Goal: Task Accomplishment & Management: Manage account settings

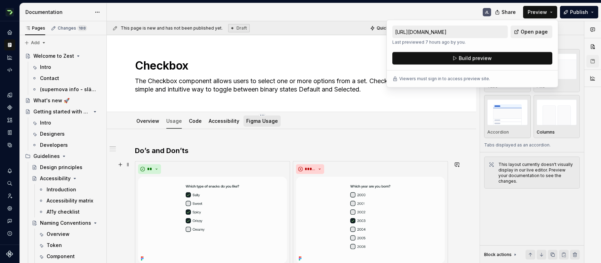
scroll to position [74, 0]
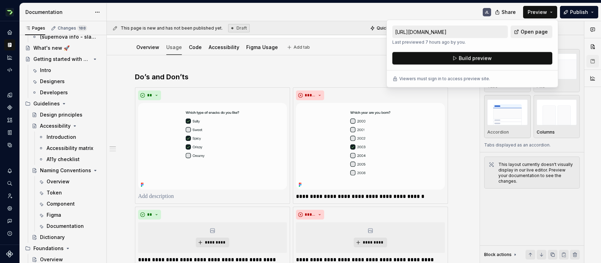
click at [334, 52] on div "Overview Usage Code Accessibility Figma Usage Add tab" at bounding box center [291, 47] width 321 height 15
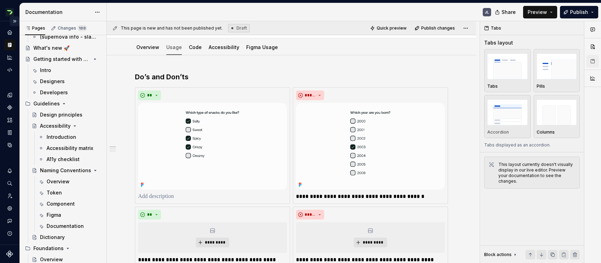
click at [15, 21] on button "Expand sidebar" at bounding box center [15, 21] width 10 height 10
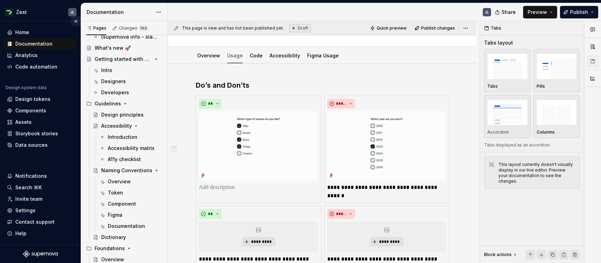
scroll to position [82, 0]
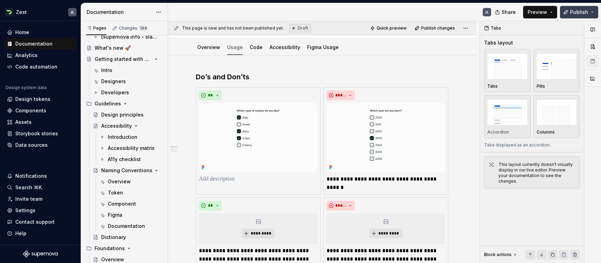
click at [594, 10] on button "Publish" at bounding box center [579, 12] width 38 height 13
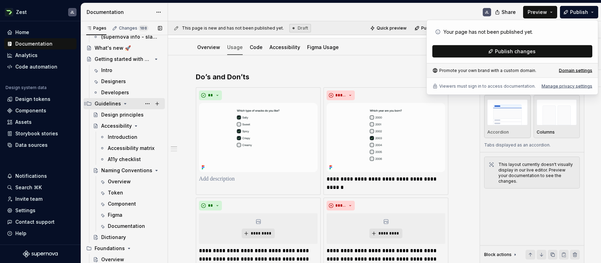
type textarea "*"
click at [26, 198] on div "Invite team" at bounding box center [28, 198] width 27 height 7
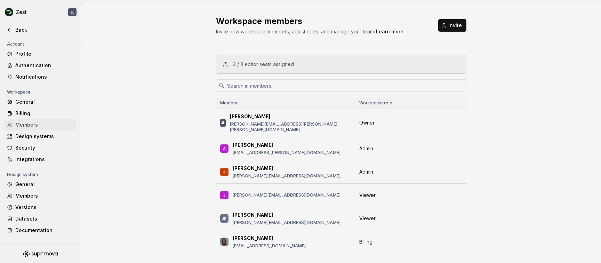
click at [452, 17] on div "Workspace members Invite new workspace members, adjust roles, and manage your t…" at bounding box center [341, 25] width 250 height 19
click at [453, 23] on span "Invite" at bounding box center [455, 25] width 14 height 7
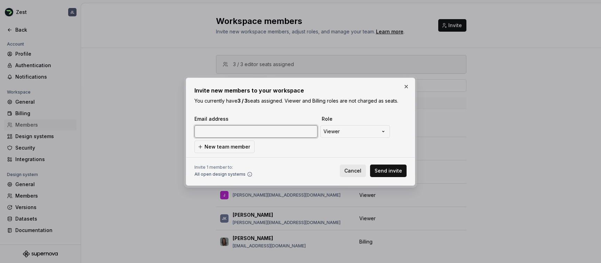
paste input "[EMAIL_ADDRESS][PERSON_NAME][DOMAIN_NAME]"
type input "[EMAIL_ADDRESS][PERSON_NAME][DOMAIN_NAME]"
click at [230, 147] on span "New team member" at bounding box center [227, 146] width 46 height 7
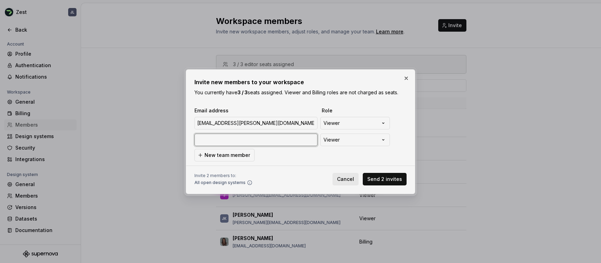
paste input "[PERSON_NAME][EMAIL_ADDRESS][PERSON_NAME][DOMAIN_NAME]"
type input "[PERSON_NAME][EMAIL_ADDRESS][PERSON_NAME][DOMAIN_NAME]"
click at [382, 183] on button "Send 2 invites" at bounding box center [384, 179] width 44 height 13
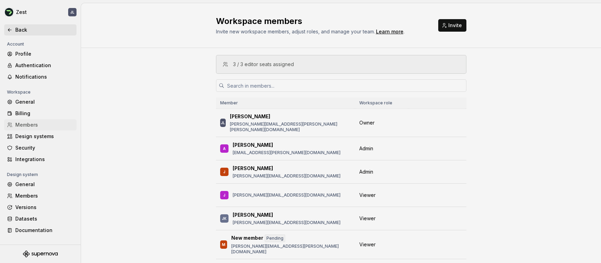
click at [17, 27] on div "Back" at bounding box center [44, 29] width 58 height 7
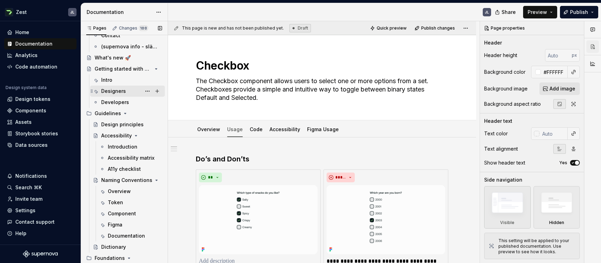
scroll to position [43, 0]
click at [115, 103] on div "Developers" at bounding box center [115, 101] width 28 height 7
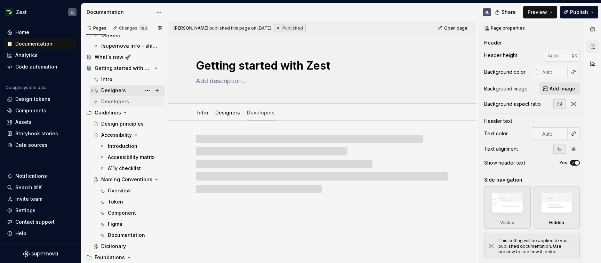
click at [116, 89] on div "Designers" at bounding box center [113, 90] width 25 height 7
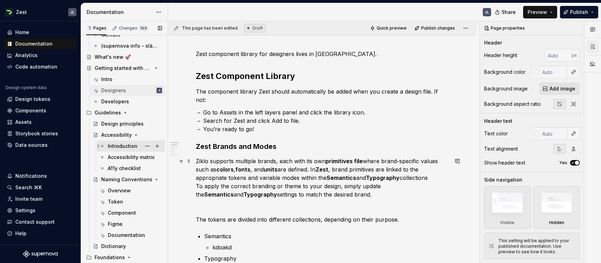
scroll to position [97, 0]
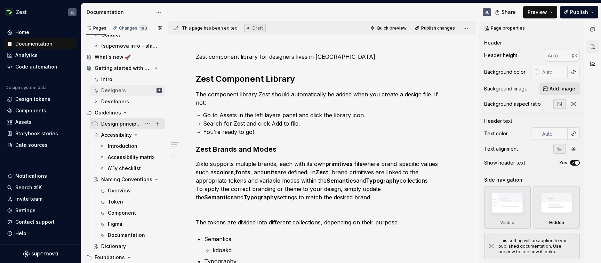
click at [105, 127] on div "Design principles" at bounding box center [131, 124] width 61 height 10
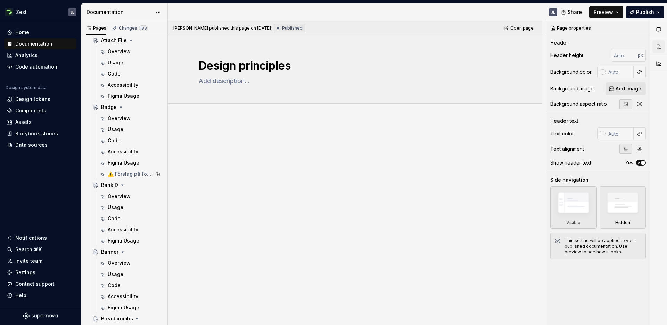
scroll to position [616, 0]
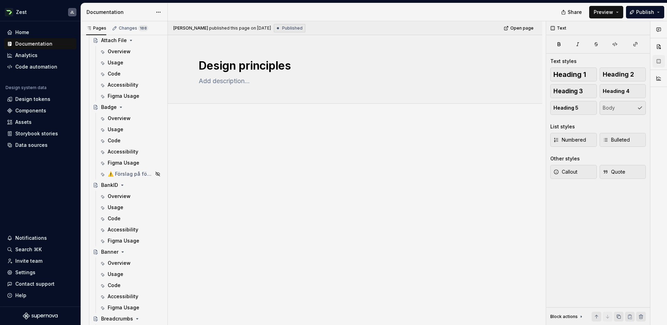
type textarea "*"
